Goal: Information Seeking & Learning: Learn about a topic

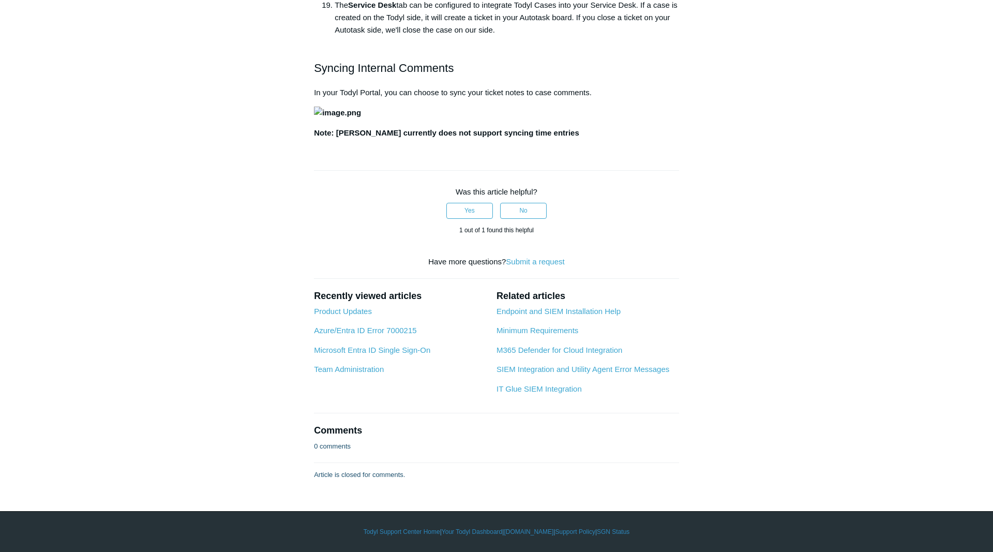
scroll to position [1477, 0]
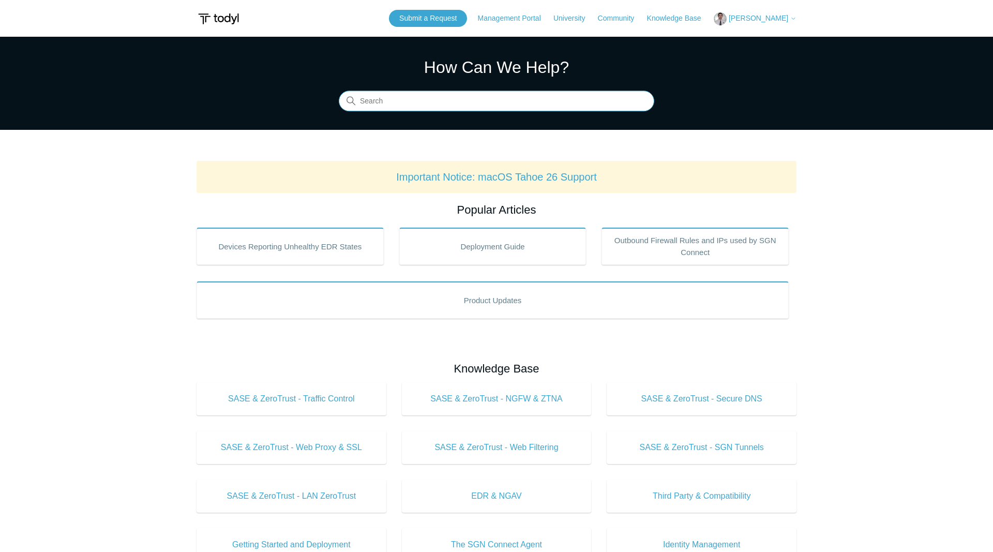
click at [397, 93] on input "Search" at bounding box center [496, 101] width 315 height 21
type input "GRC"
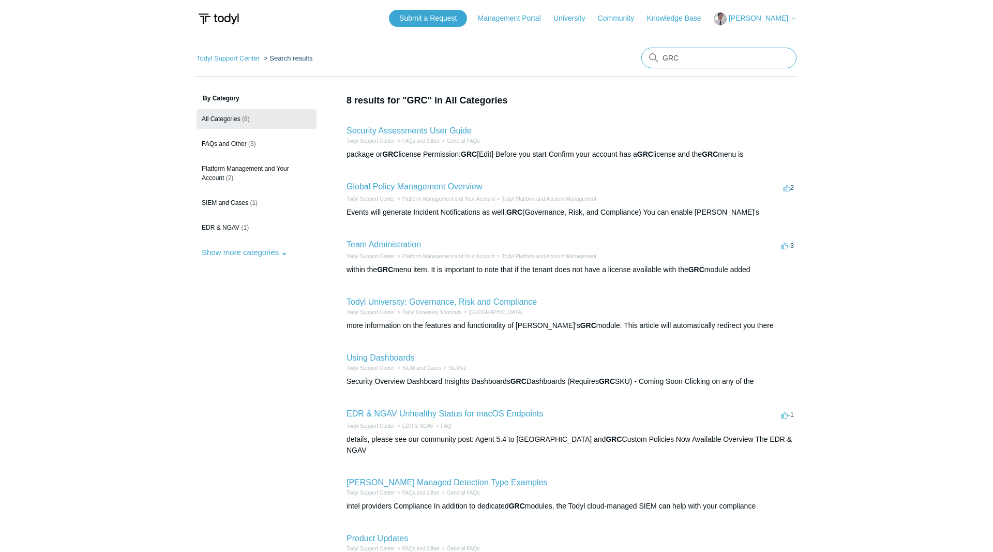
click at [695, 56] on input "GRC" at bounding box center [718, 58] width 155 height 21
